Goal: Information Seeking & Learning: Check status

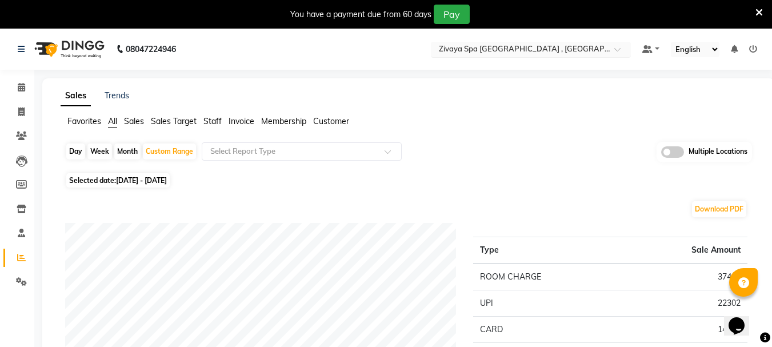
click at [517, 48] on input "text" at bounding box center [520, 50] width 166 height 11
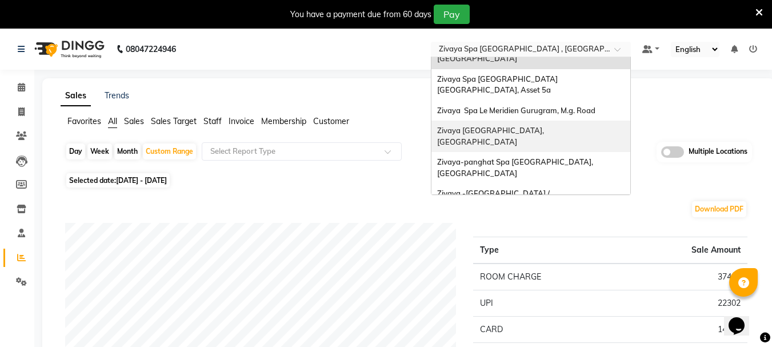
scroll to position [117, 0]
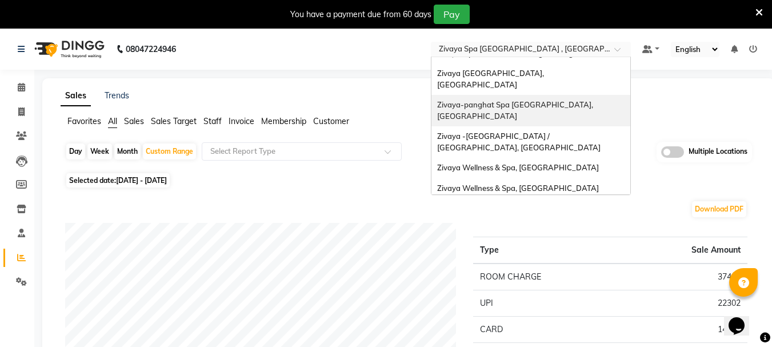
click at [538, 100] on span "Zivaya-panghat Spa [GEOGRAPHIC_DATA], [GEOGRAPHIC_DATA]" at bounding box center [516, 110] width 158 height 21
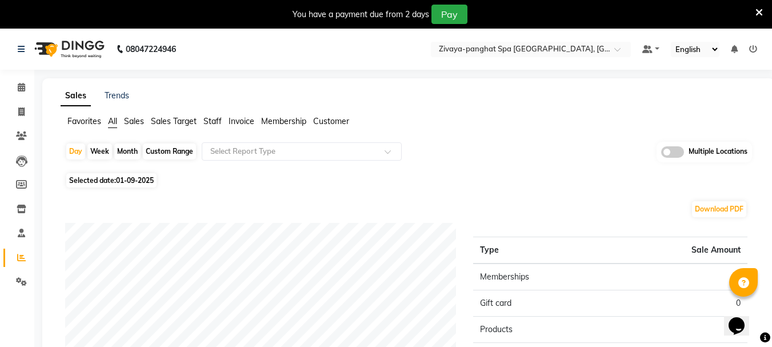
click at [155, 152] on div "Custom Range" at bounding box center [169, 151] width 53 height 16
select select "9"
select select "2025"
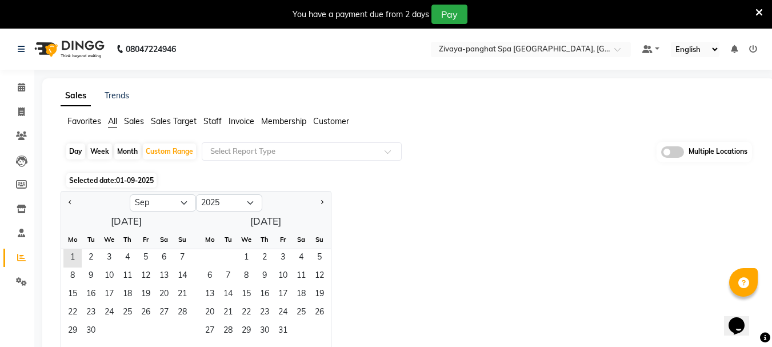
click at [126, 147] on div "Month" at bounding box center [127, 151] width 26 height 16
select select "9"
select select "2025"
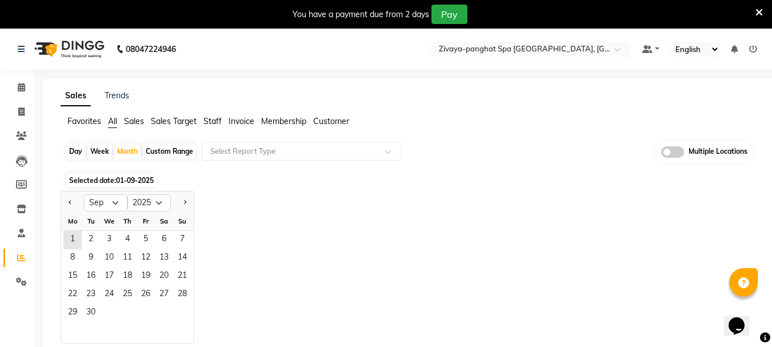
click at [75, 205] on div at bounding box center [72, 203] width 23 height 18
click at [74, 206] on button "Previous month" at bounding box center [70, 203] width 9 height 18
select select "8"
click at [148, 238] on span "1" at bounding box center [146, 240] width 18 height 18
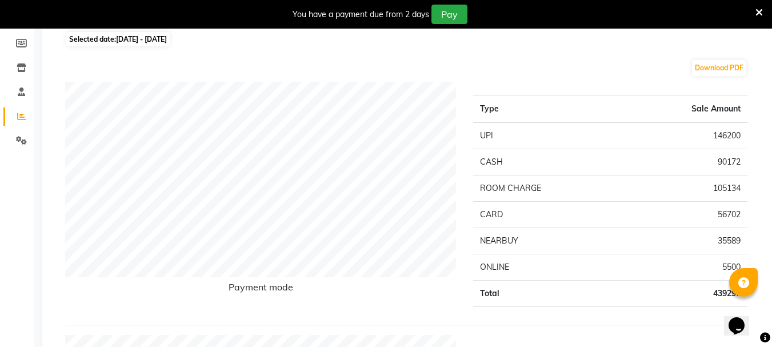
scroll to position [114, 0]
